Goal: Transaction & Acquisition: Purchase product/service

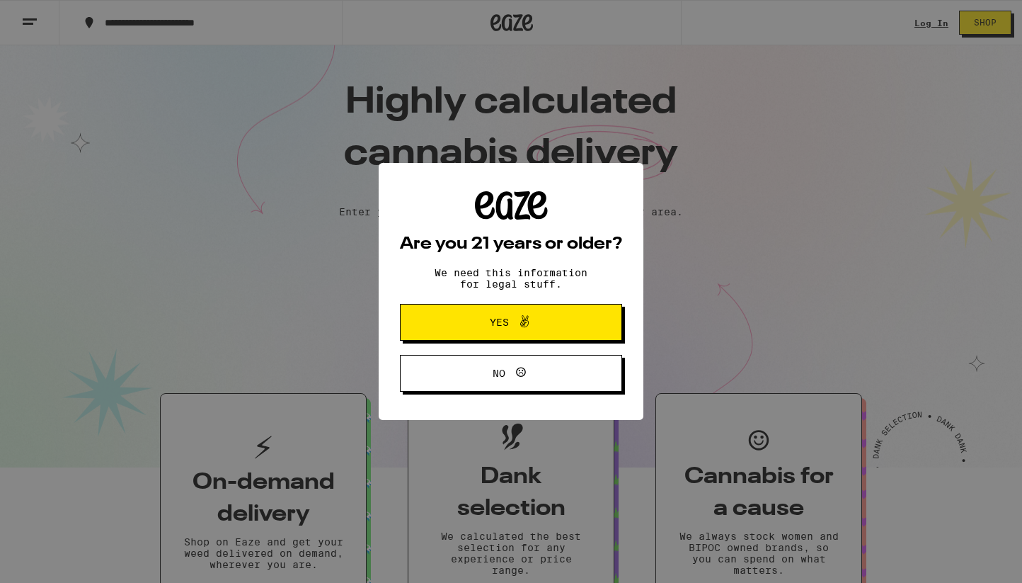
click at [518, 326] on icon at bounding box center [524, 321] width 17 height 17
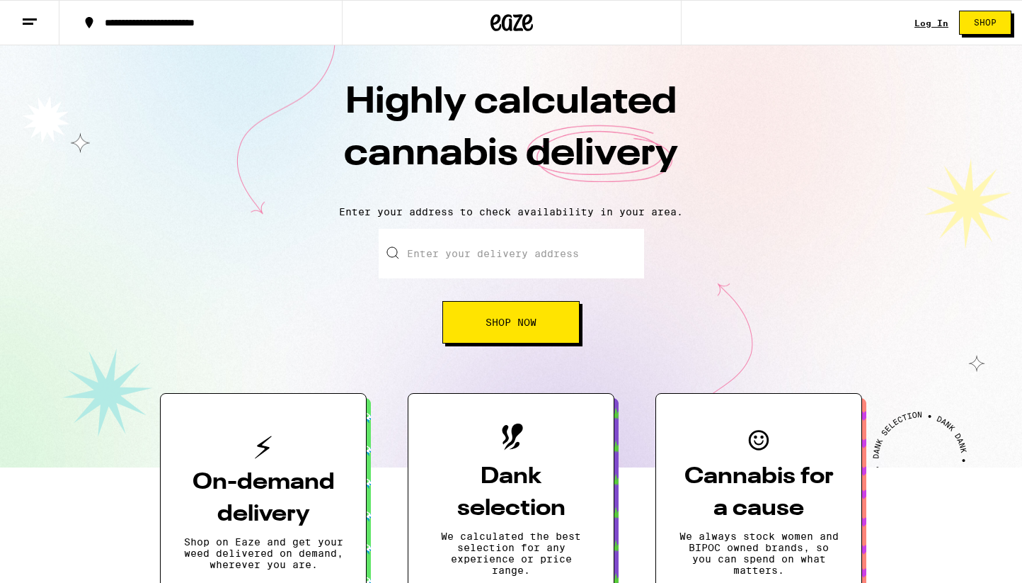
click at [530, 263] on input "Enter your delivery address" at bounding box center [512, 254] width 266 height 50
type input "[STREET_ADDRESS][PERSON_NAME]"
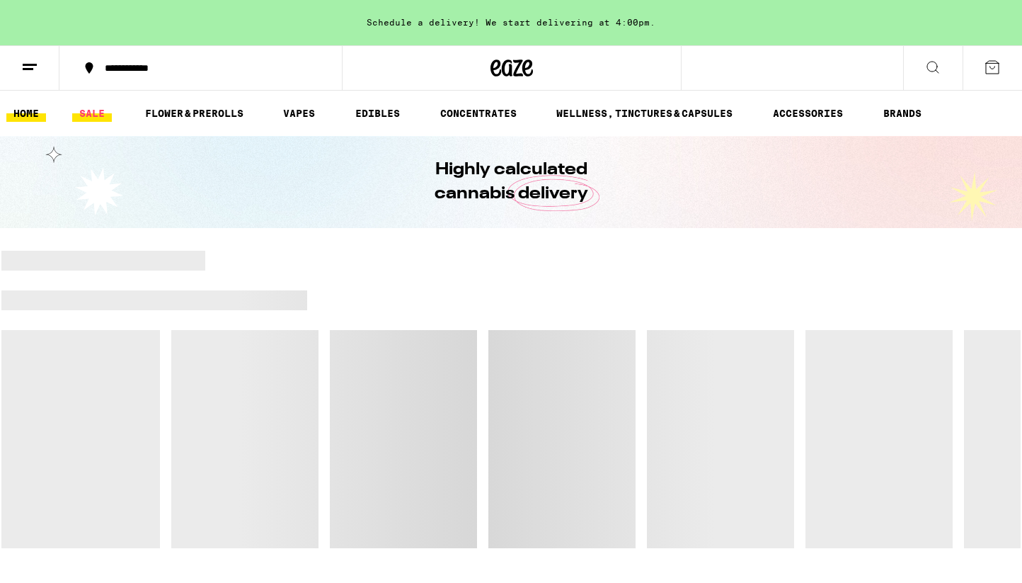
click at [86, 113] on link "SALE" at bounding box center [92, 113] width 40 height 17
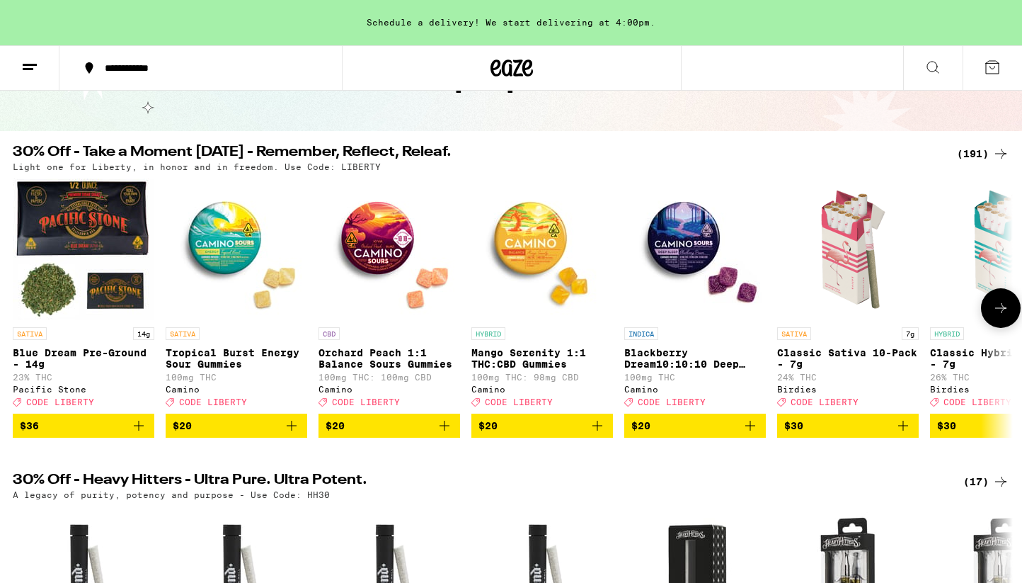
scroll to position [103, 0]
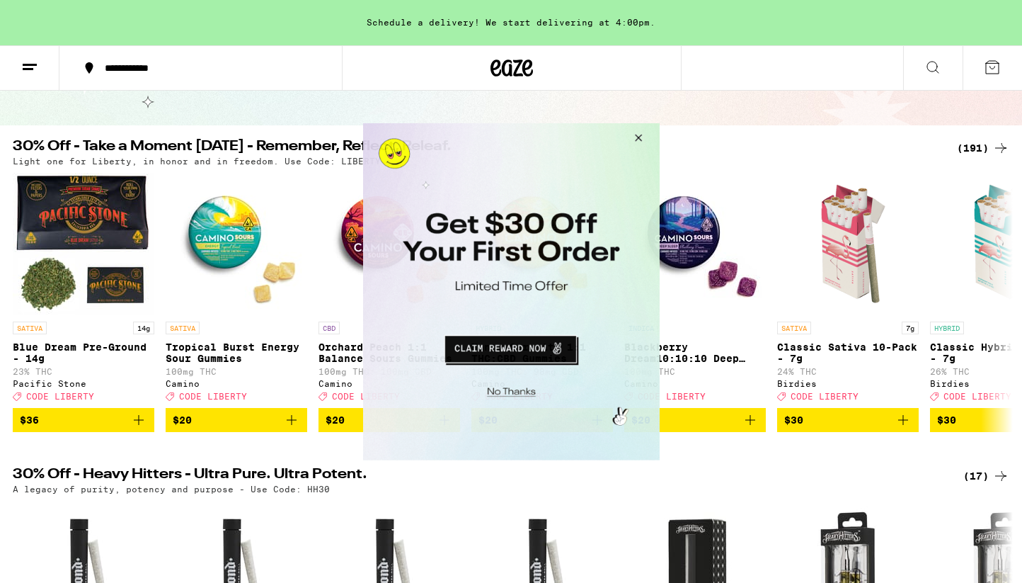
click at [510, 396] on button "Close Modal" at bounding box center [509, 389] width 288 height 22
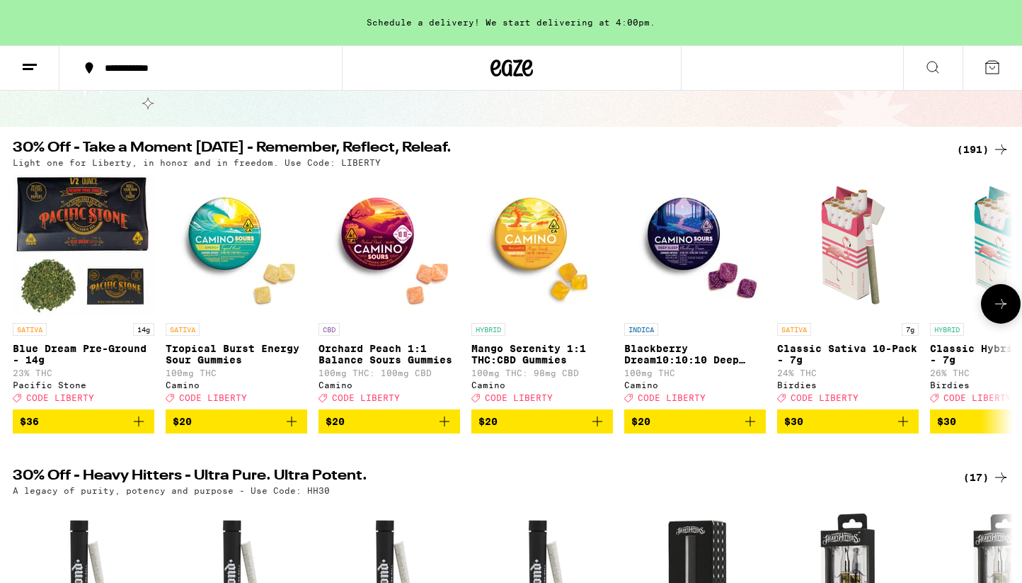
scroll to position [75, 0]
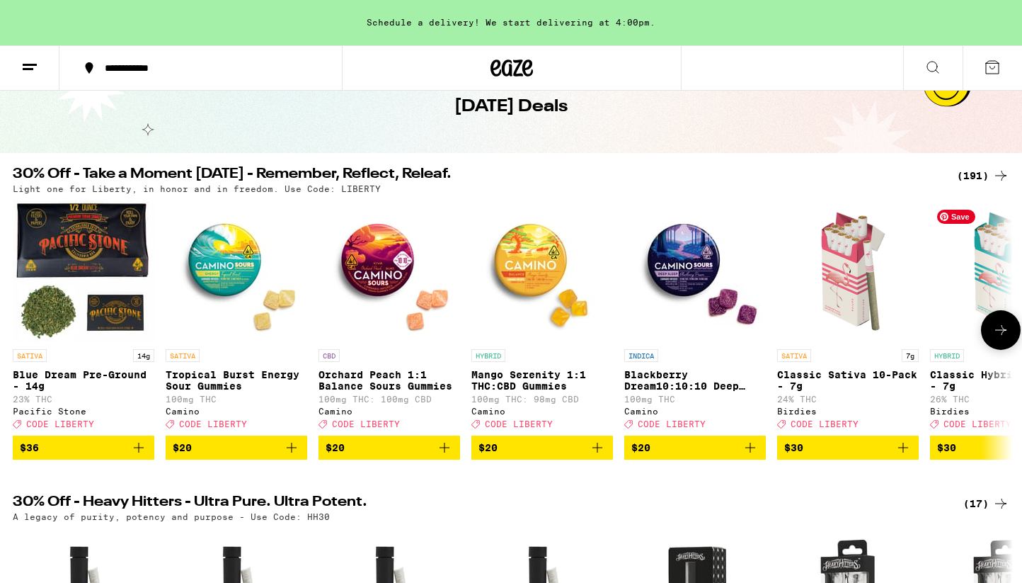
click at [1003, 331] on icon at bounding box center [1001, 329] width 17 height 17
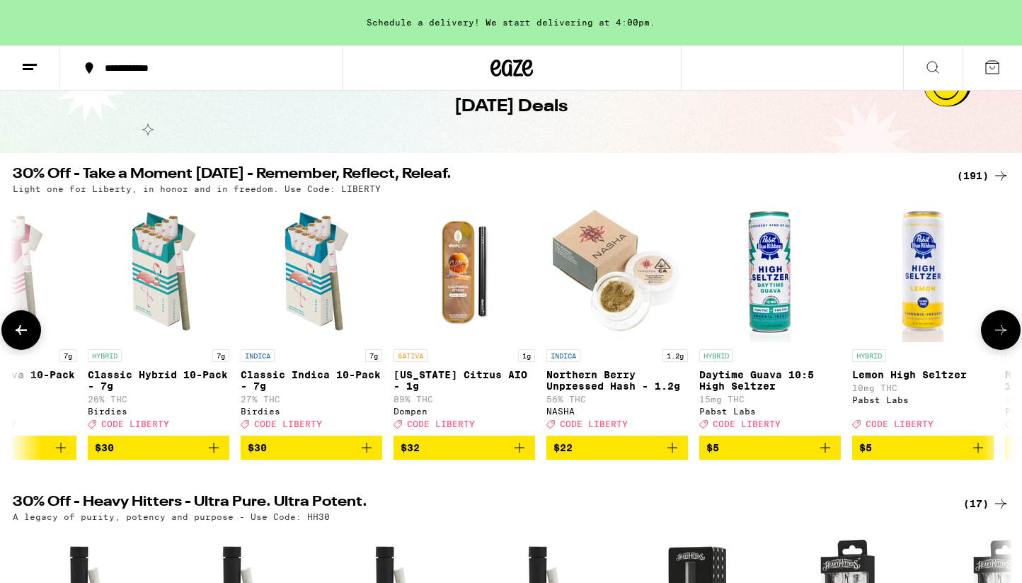
click at [1003, 331] on icon at bounding box center [1001, 329] width 17 height 17
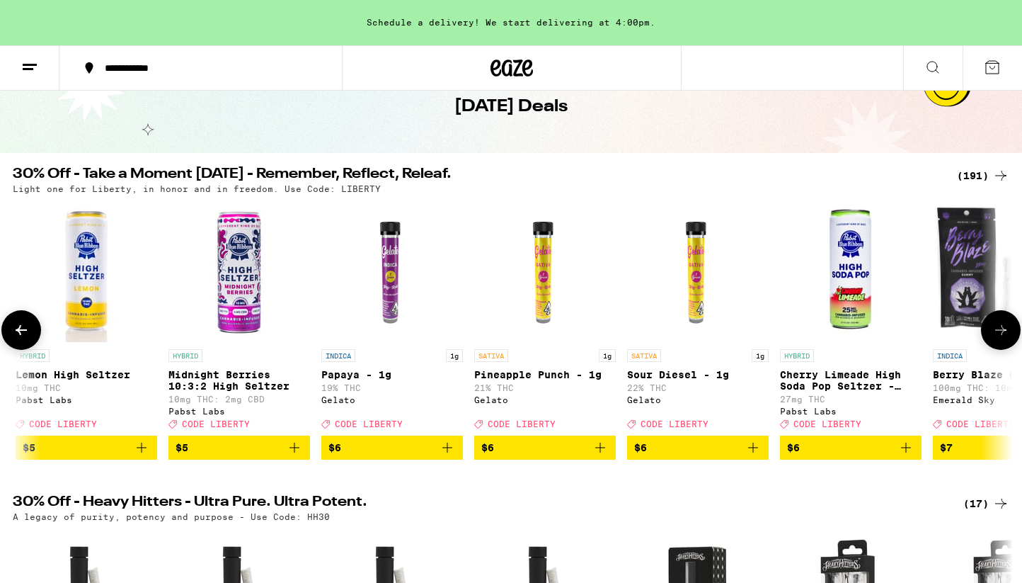
scroll to position [0, 1685]
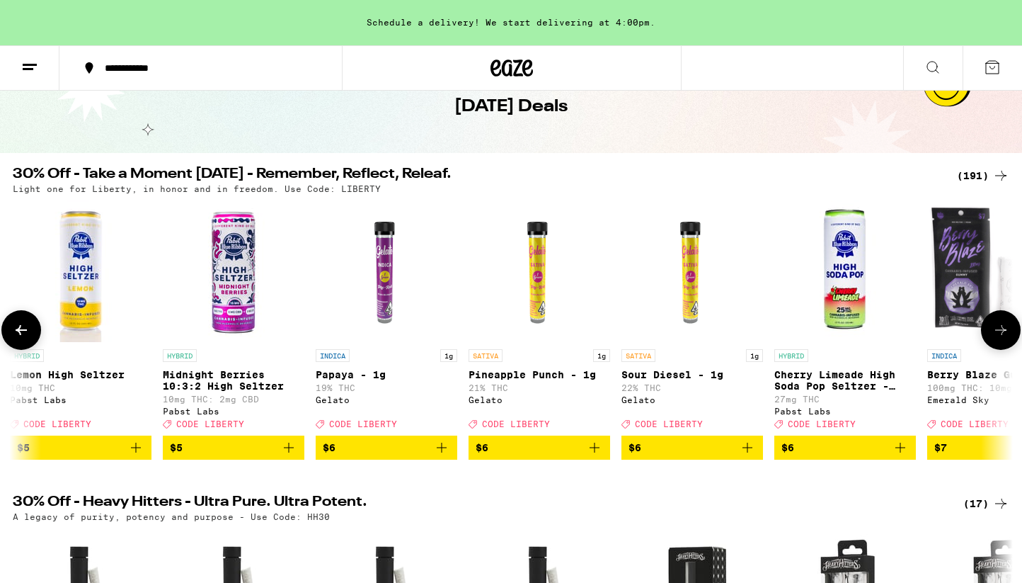
click at [1003, 331] on icon at bounding box center [1001, 329] width 17 height 17
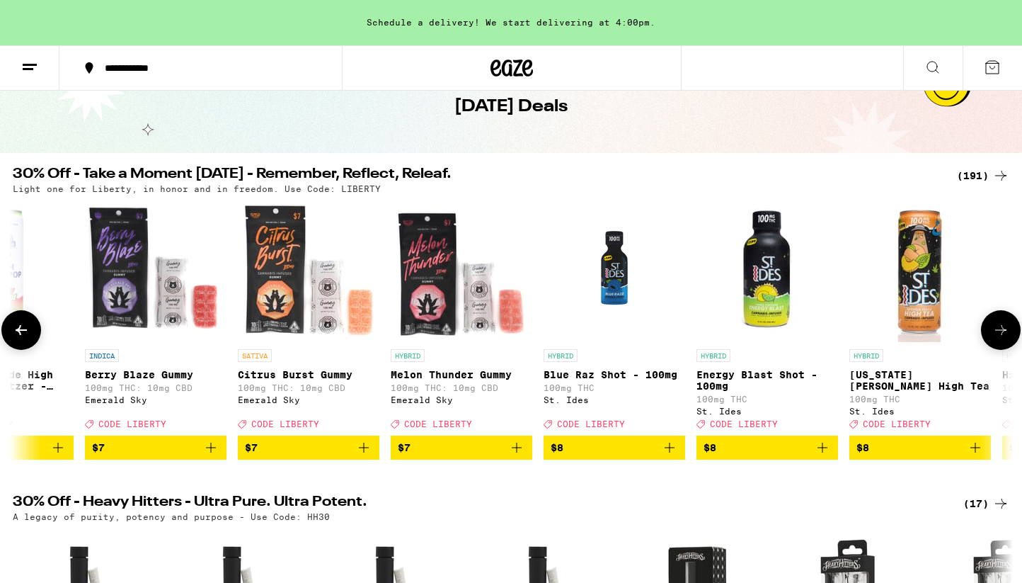
click at [1003, 331] on icon at bounding box center [1001, 329] width 17 height 17
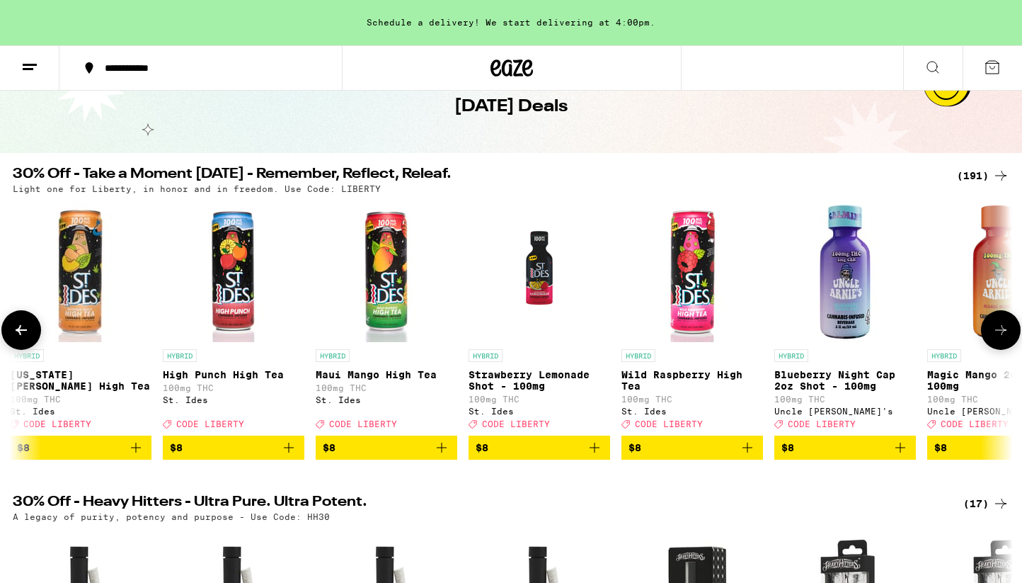
scroll to position [0, 3370]
